Goal: Task Accomplishment & Management: Complete application form

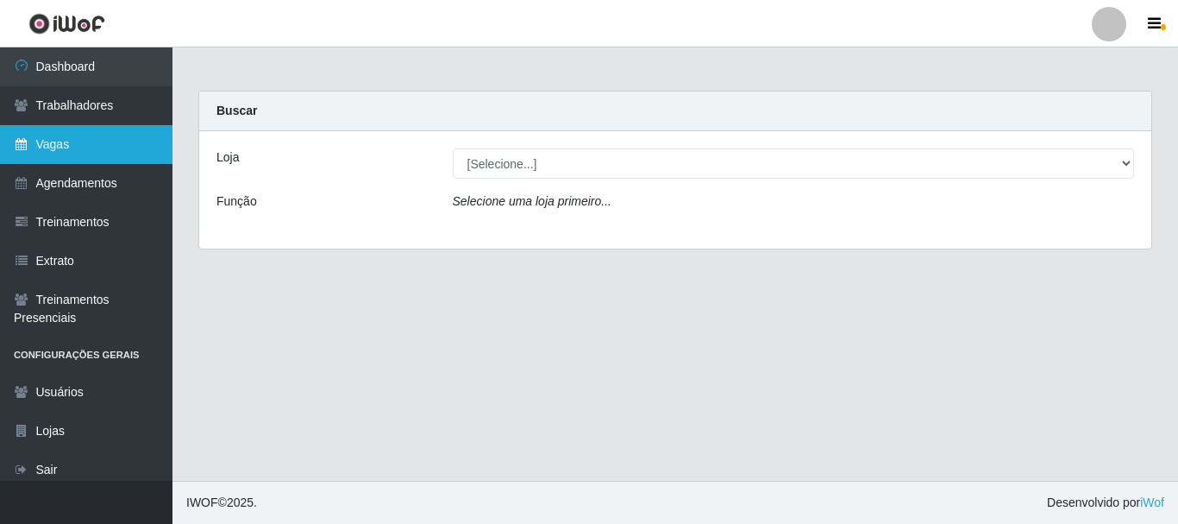
click at [61, 145] on link "Vagas" at bounding box center [86, 144] width 173 height 39
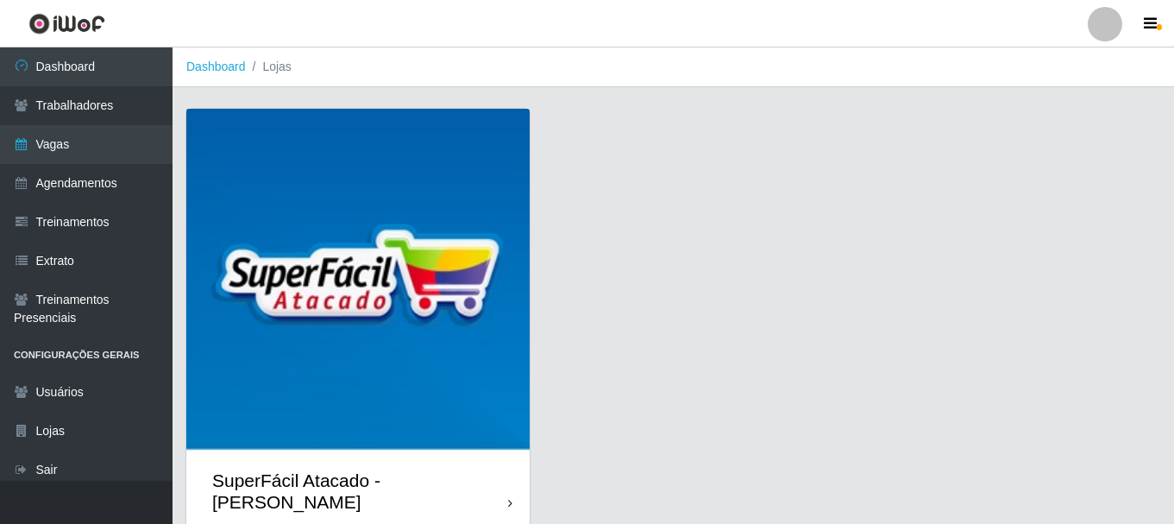
click at [387, 153] on img at bounding box center [357, 280] width 343 height 343
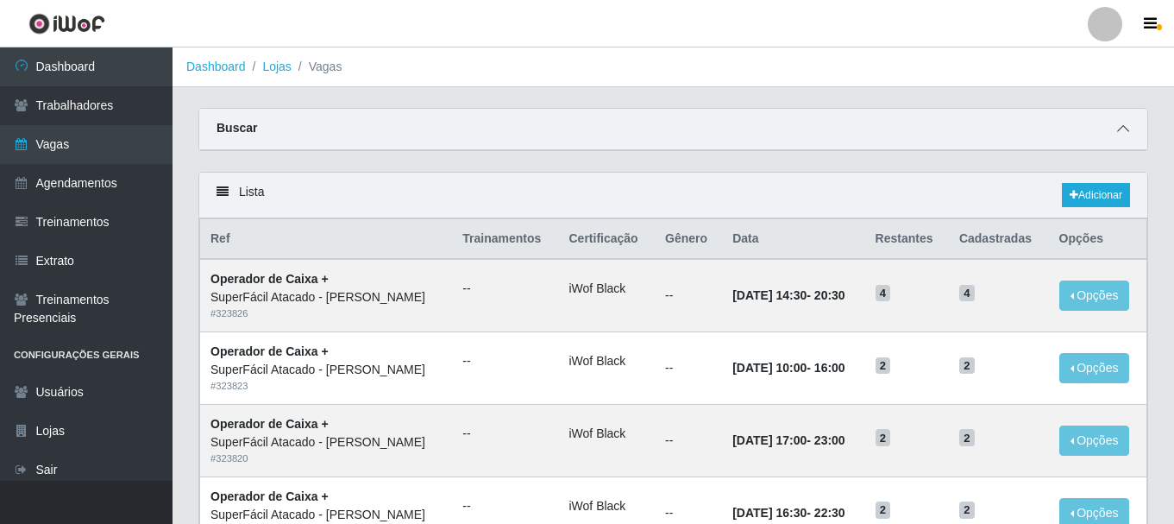
click at [1123, 135] on icon at bounding box center [1123, 129] width 12 height 12
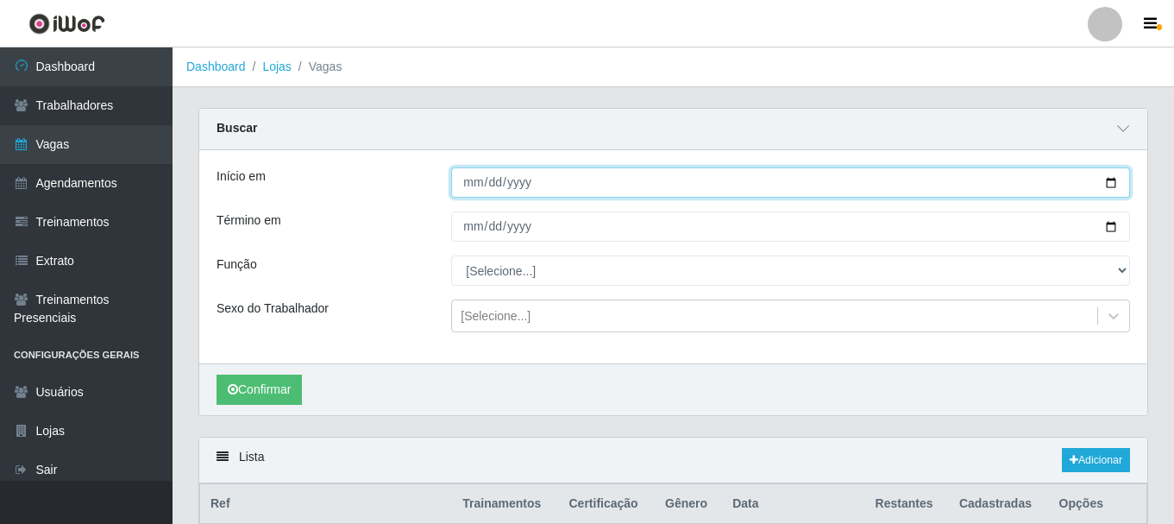
click at [1111, 185] on input "Início em" at bounding box center [790, 182] width 679 height 30
type input "[DATE]"
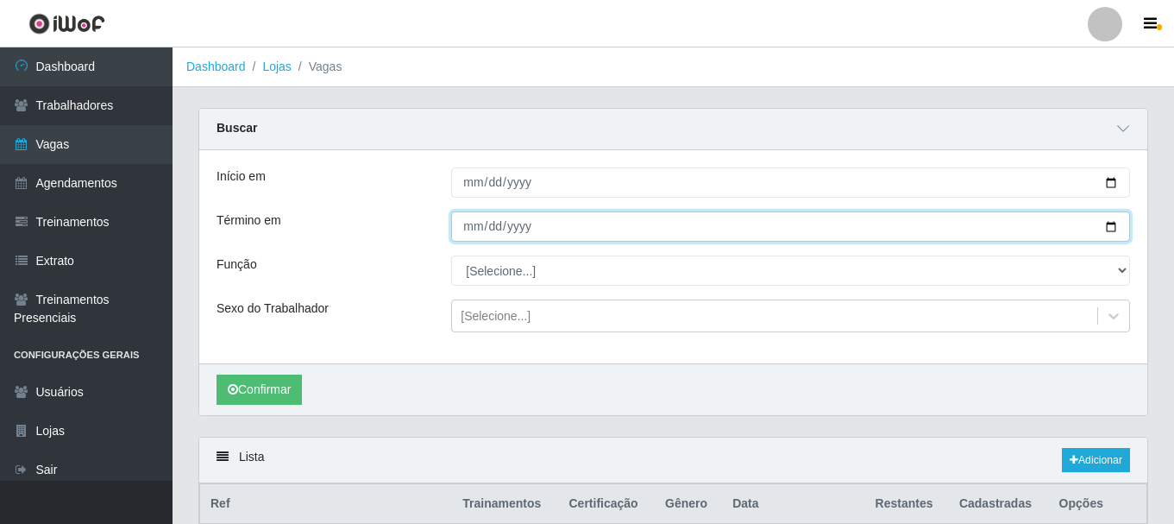
click at [1108, 230] on input "Término em" at bounding box center [790, 226] width 679 height 30
type input "[DATE]"
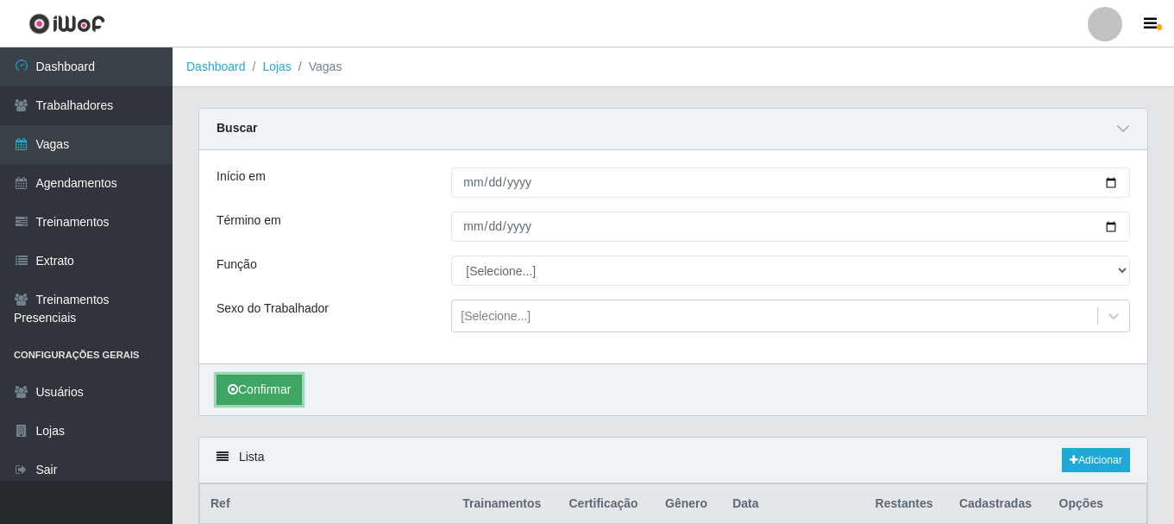
click at [276, 393] on button "Confirmar" at bounding box center [259, 389] width 85 height 30
